Goal: Find specific page/section: Find specific page/section

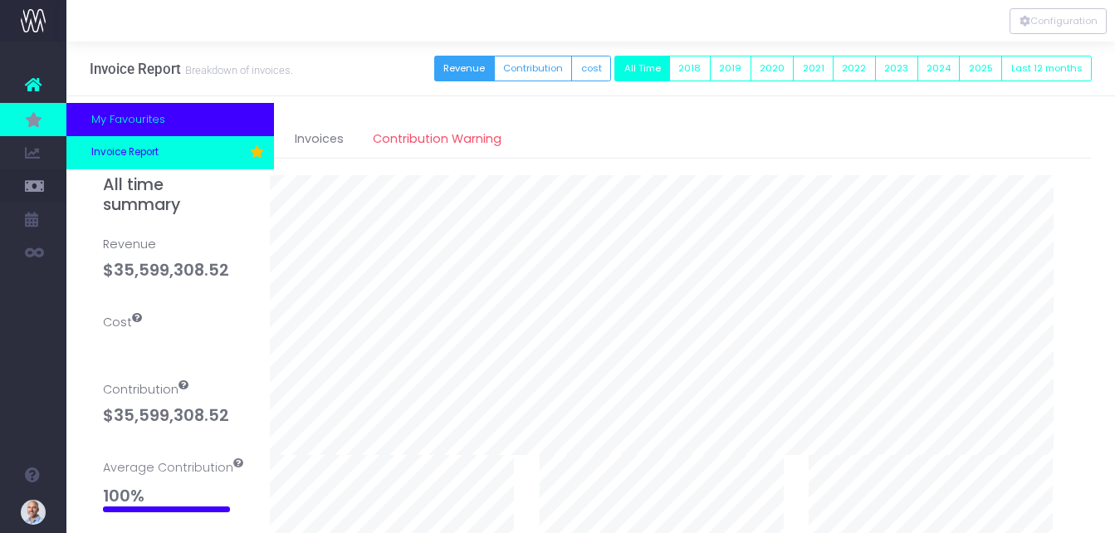
click at [130, 156] on span "Invoice Report" at bounding box center [124, 152] width 67 height 15
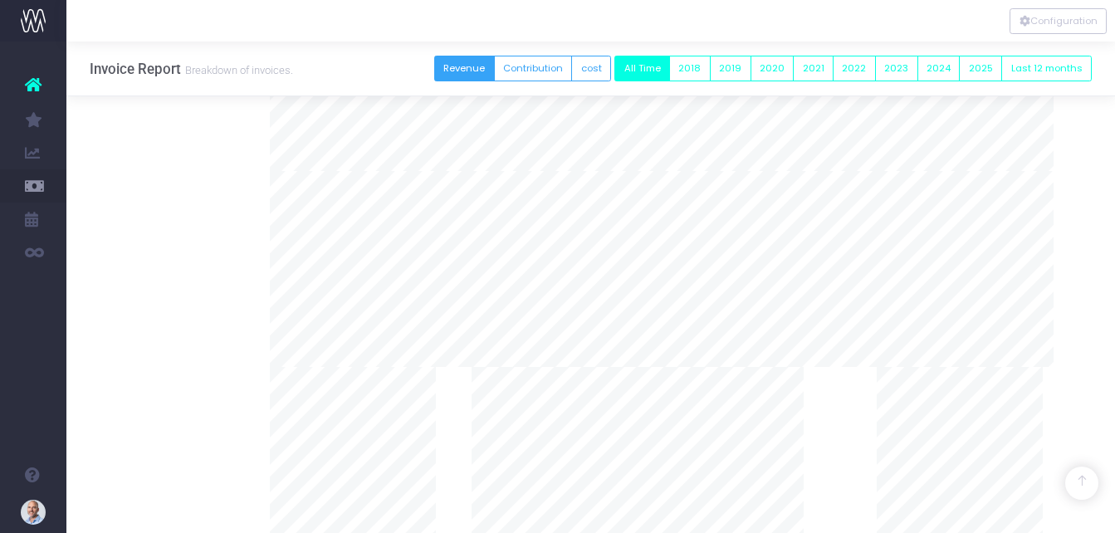
scroll to position [581, 0]
click at [168, 281] on div "All time summary Revenue $35,599,308.52 Cost Contribution $35,599,308.52 Averag…" at bounding box center [174, 21] width 167 height 965
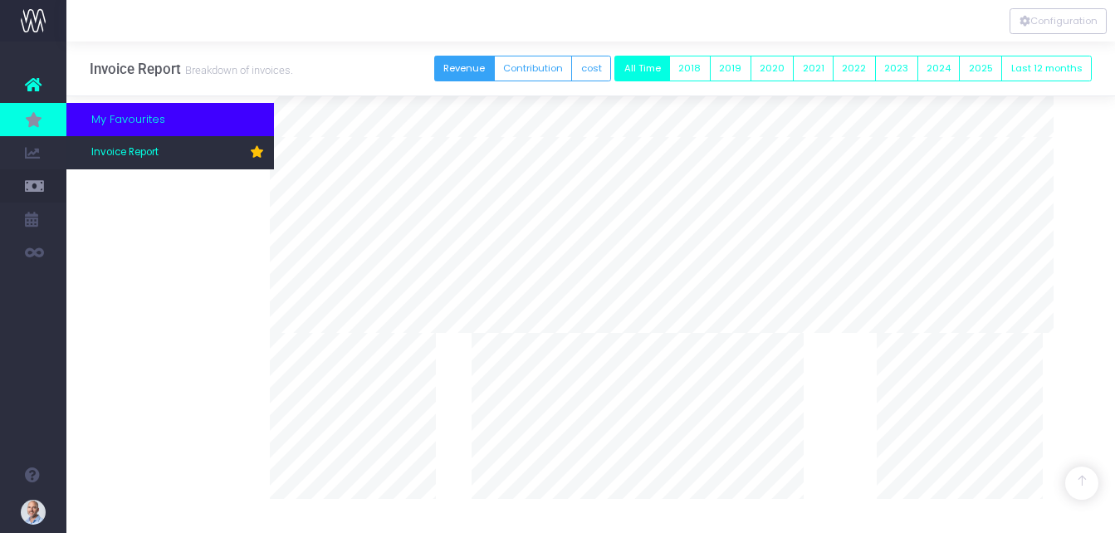
click at [93, 115] on div "All time summary Revenue $35,599,308.52 Cost Contribution $35,599,308.52 Averag…" at bounding box center [174, 21] width 167 height 965
click at [36, 115] on icon at bounding box center [33, 119] width 17 height 18
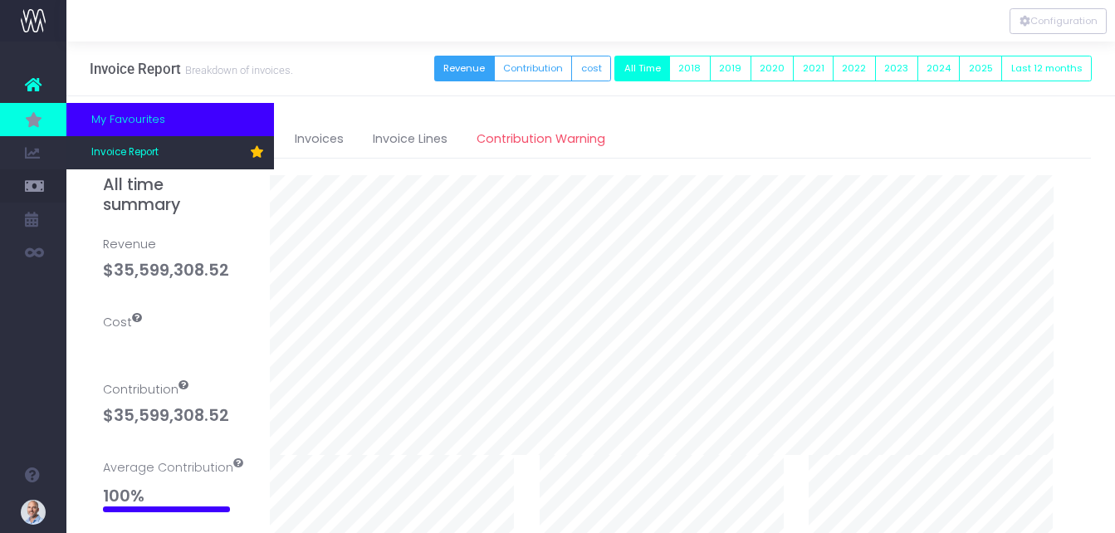
click at [36, 115] on icon at bounding box center [33, 119] width 17 height 18
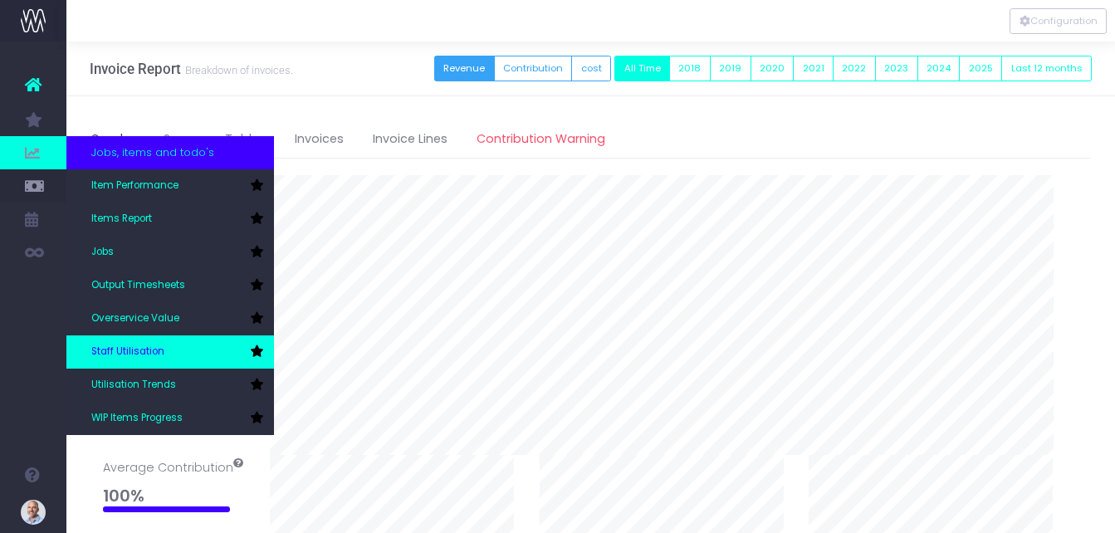
click at [138, 347] on span "Staff Utilisation" at bounding box center [127, 352] width 73 height 15
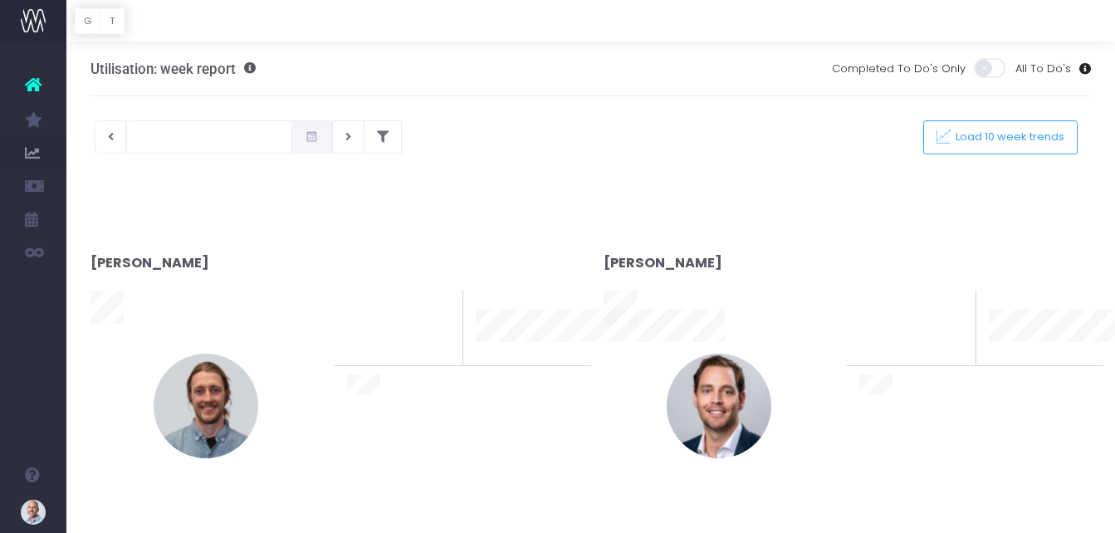
type input "[DATE]"
